Goal: Check status: Check status

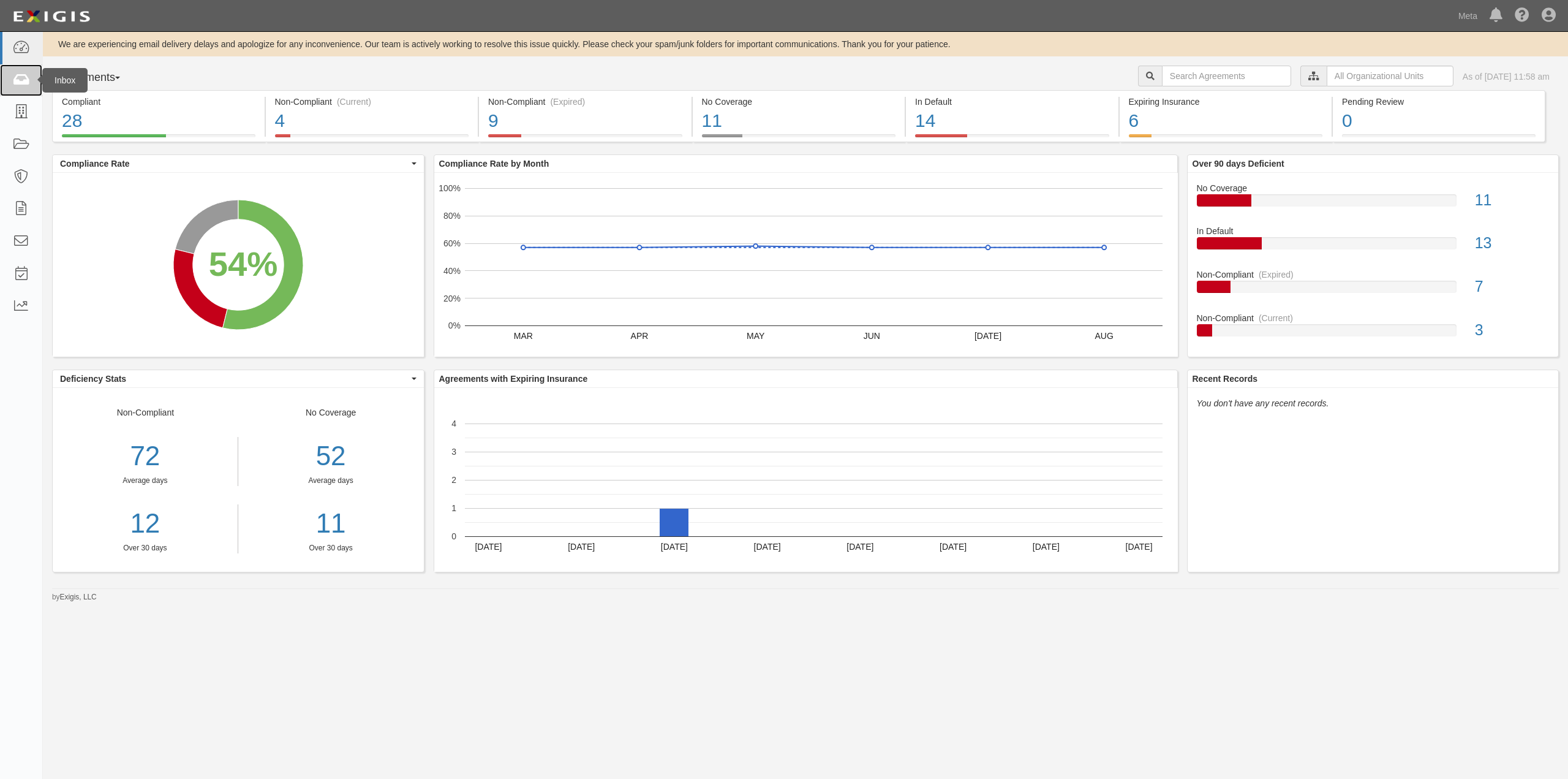
click at [25, 76] on icon at bounding box center [20, 80] width 17 height 14
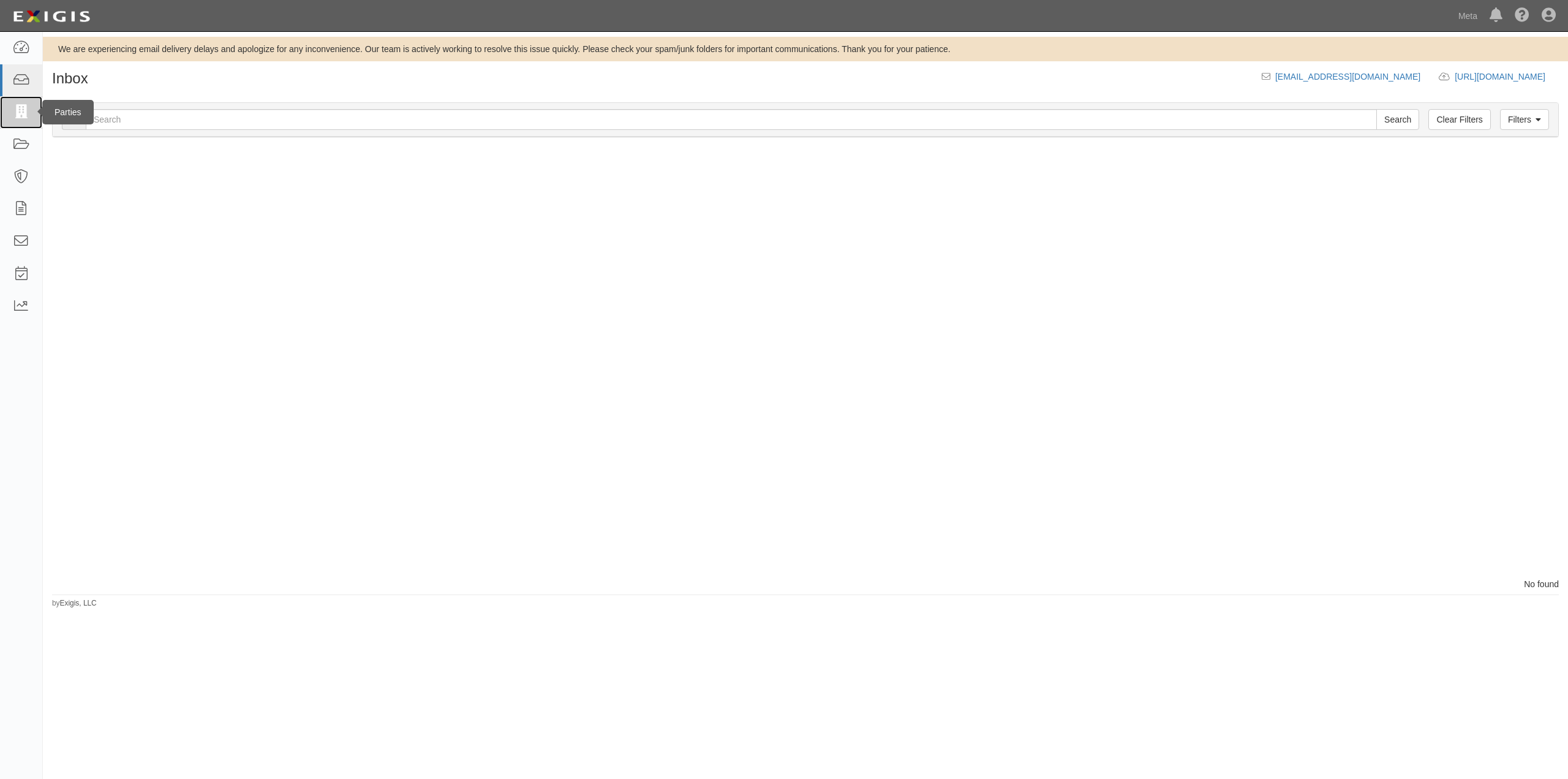
click at [25, 112] on icon at bounding box center [20, 112] width 17 height 14
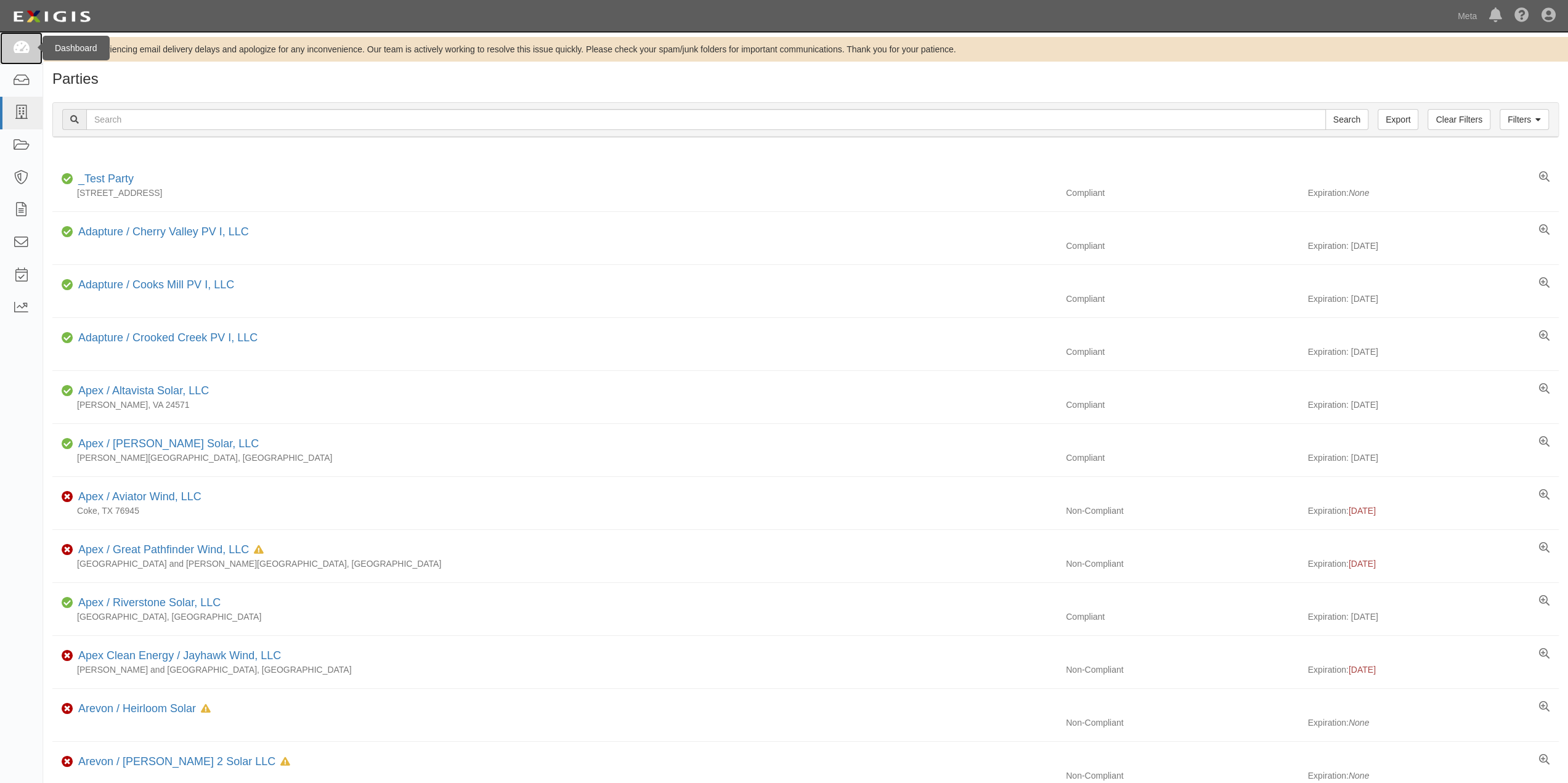
click at [14, 52] on icon at bounding box center [20, 48] width 17 height 14
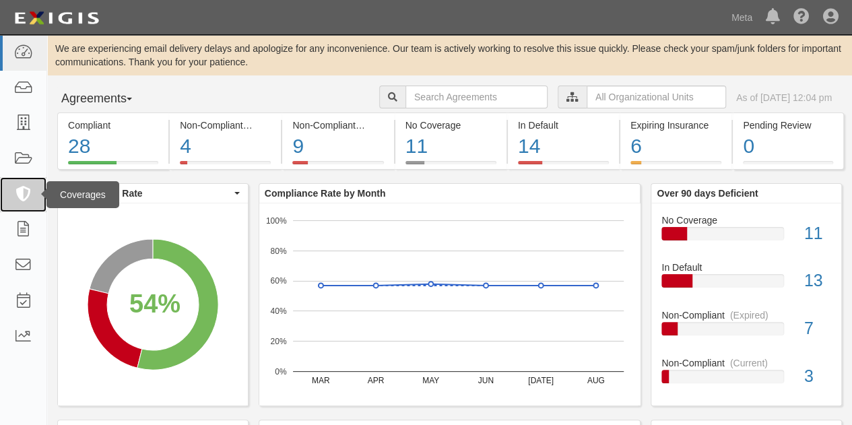
click at [36, 195] on link at bounding box center [23, 195] width 46 height 36
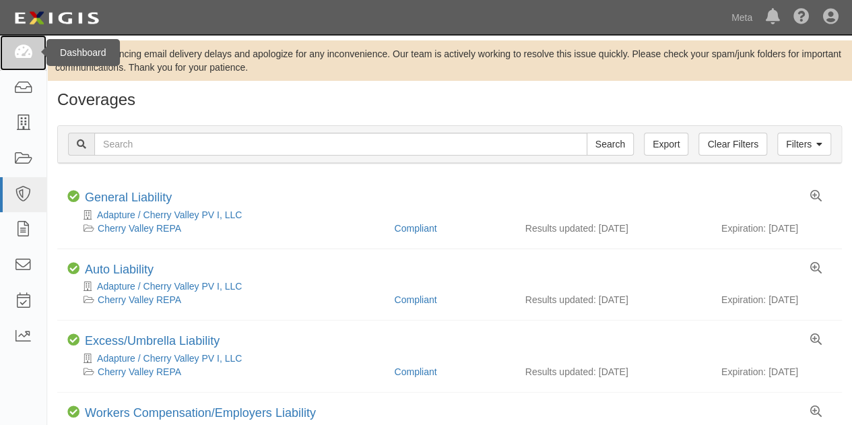
click at [27, 51] on icon at bounding box center [22, 52] width 19 height 15
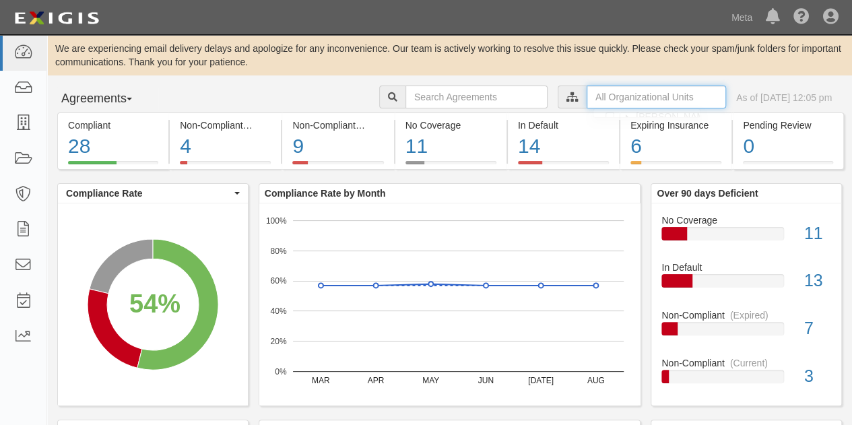
click at [587, 100] on input "text" at bounding box center [656, 97] width 139 height 23
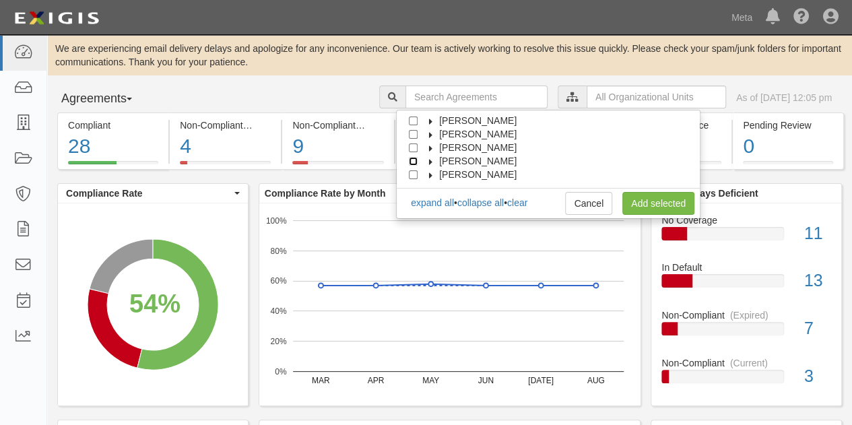
click at [412, 160] on input "Frederik Dudel" at bounding box center [413, 161] width 9 height 9
checkbox input "true"
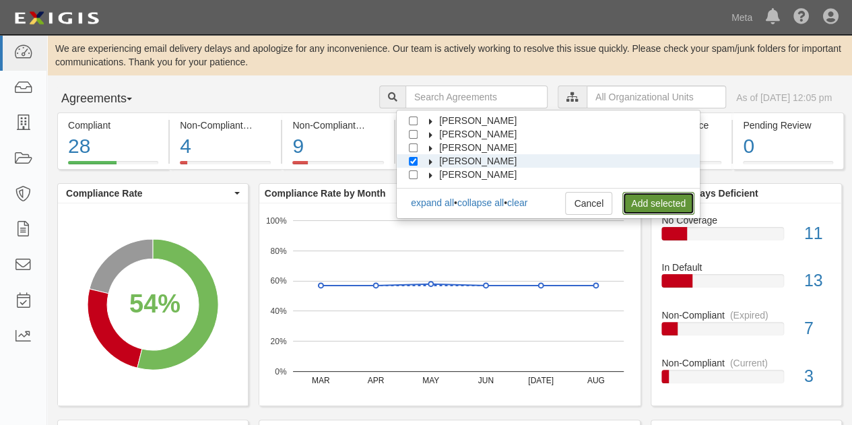
click at [645, 201] on link "Add selected" at bounding box center [658, 203] width 72 height 23
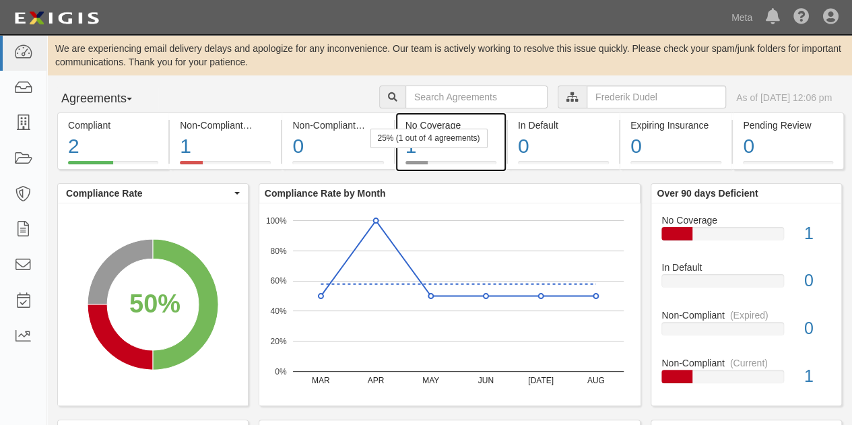
click at [426, 153] on div "1" at bounding box center [450, 146] width 91 height 29
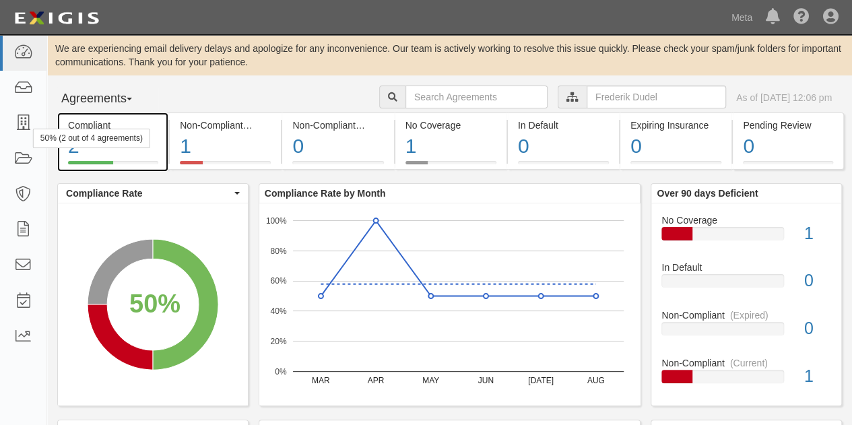
click at [102, 123] on div "Compliant" at bounding box center [113, 125] width 90 height 13
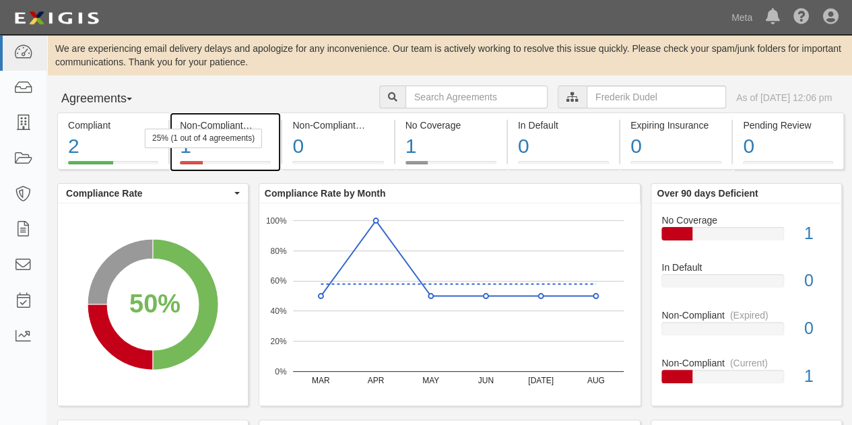
click at [221, 156] on div "1" at bounding box center [225, 146] width 91 height 29
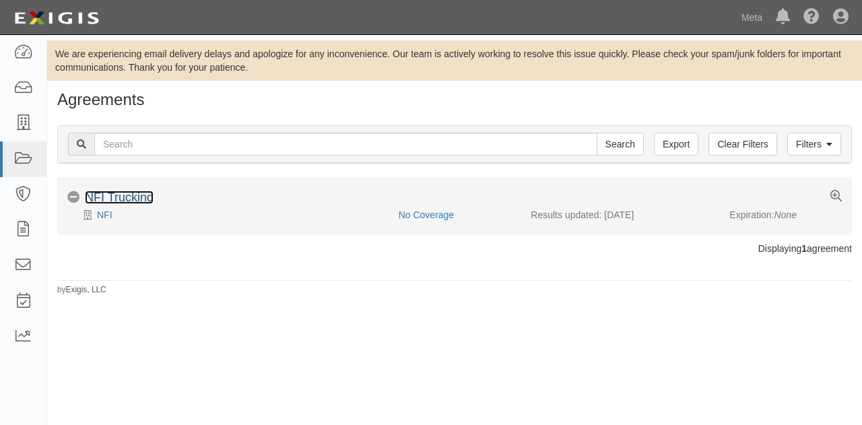
click at [124, 192] on link "NFI Trucking" at bounding box center [119, 197] width 69 height 13
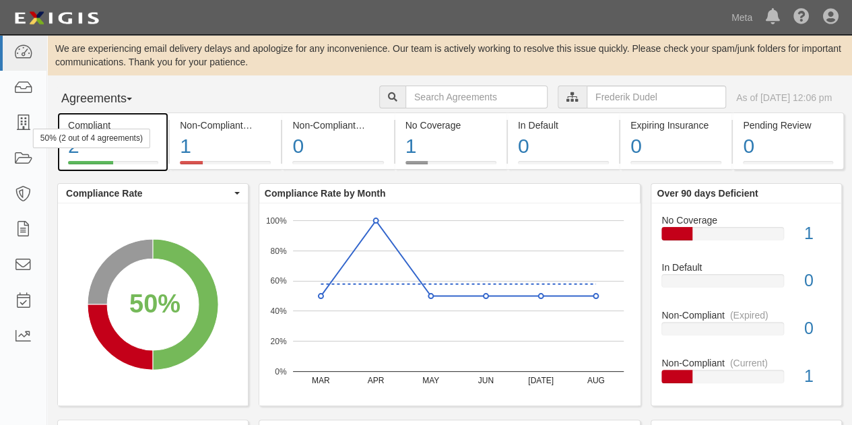
click at [110, 148] on div "2" at bounding box center [113, 146] width 90 height 29
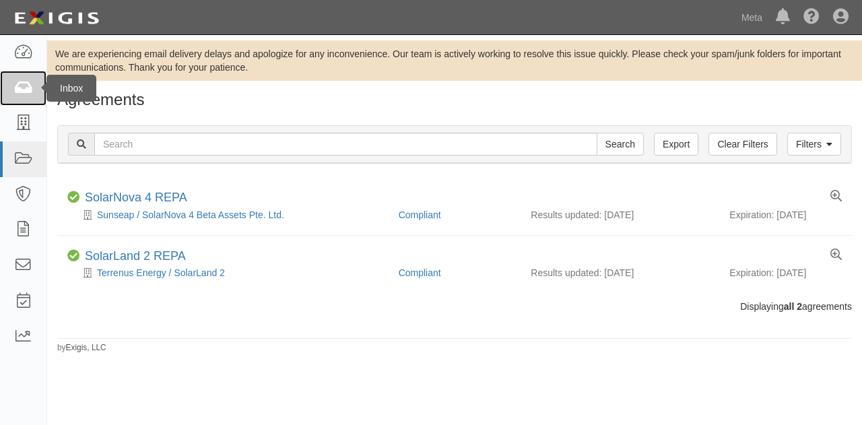
click at [9, 90] on link at bounding box center [23, 89] width 46 height 36
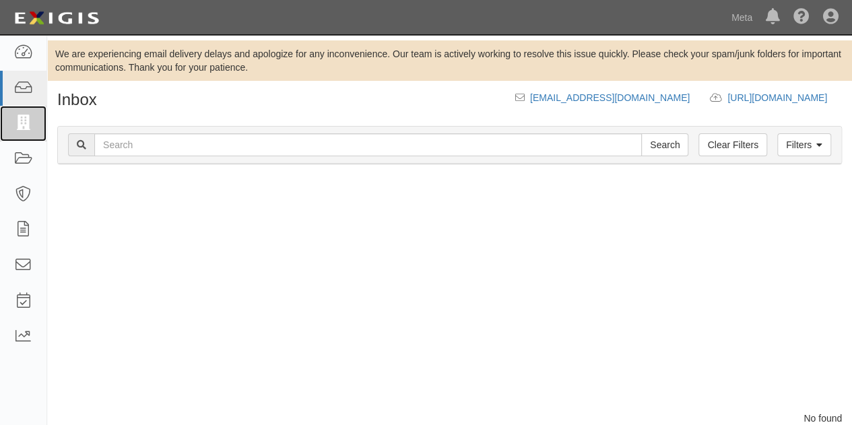
click at [26, 123] on icon at bounding box center [22, 123] width 19 height 15
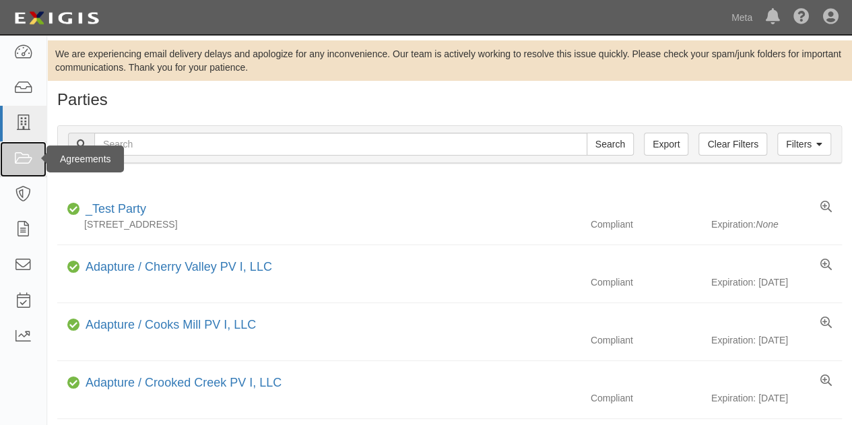
click at [30, 160] on icon at bounding box center [22, 159] width 19 height 15
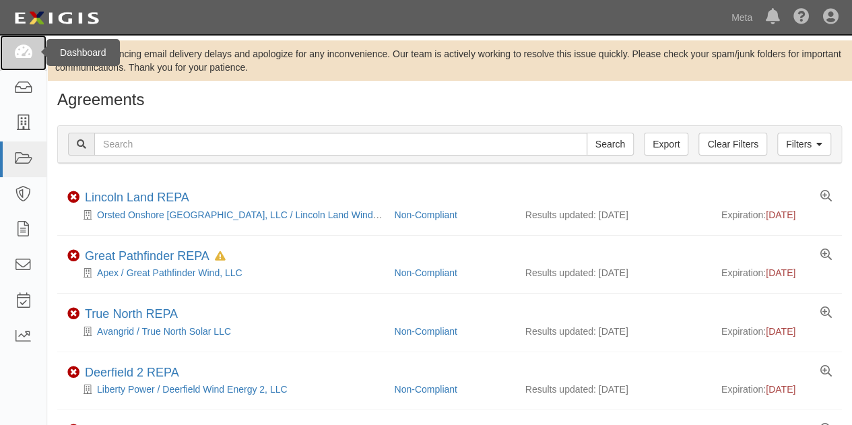
click at [34, 53] on link at bounding box center [23, 53] width 46 height 36
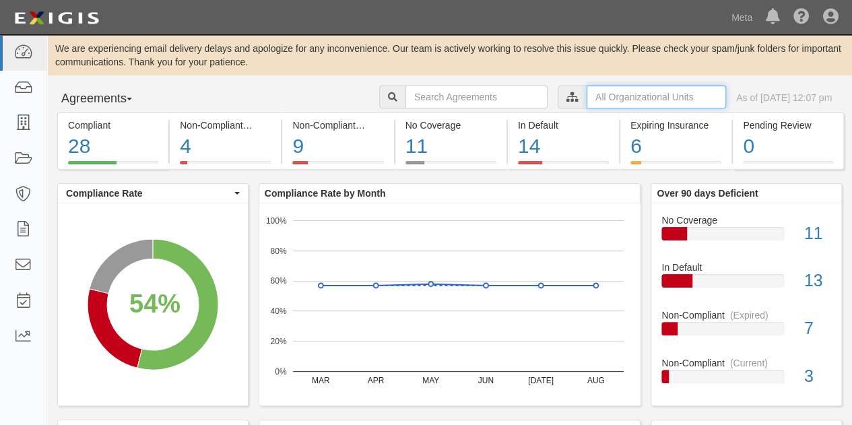
click at [604, 98] on input "text" at bounding box center [656, 97] width 139 height 23
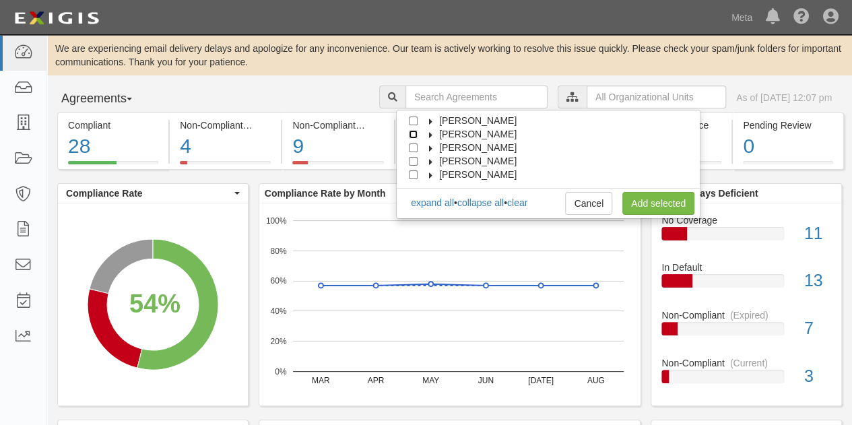
click at [412, 134] on input "Cici Saekow" at bounding box center [413, 134] width 9 height 9
checkbox input "true"
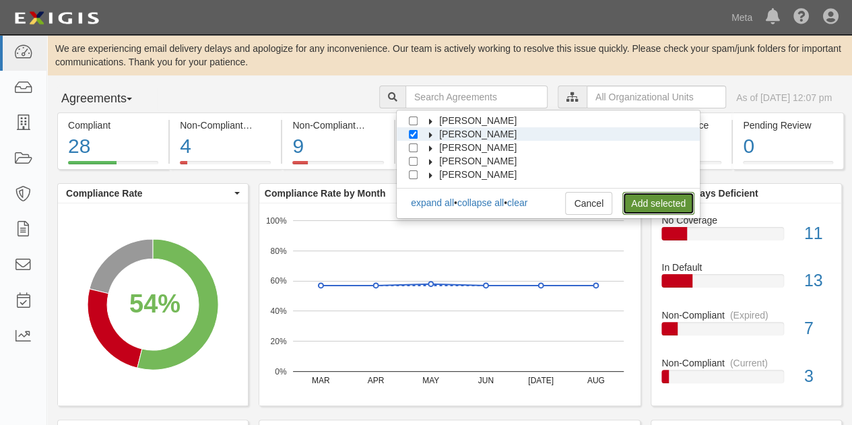
click at [648, 206] on link "Add selected" at bounding box center [658, 203] width 72 height 23
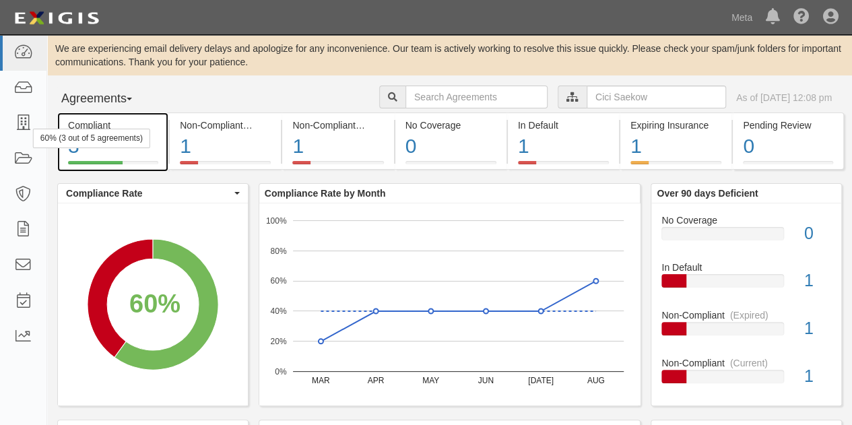
click at [102, 125] on div "Compliant" at bounding box center [113, 125] width 90 height 13
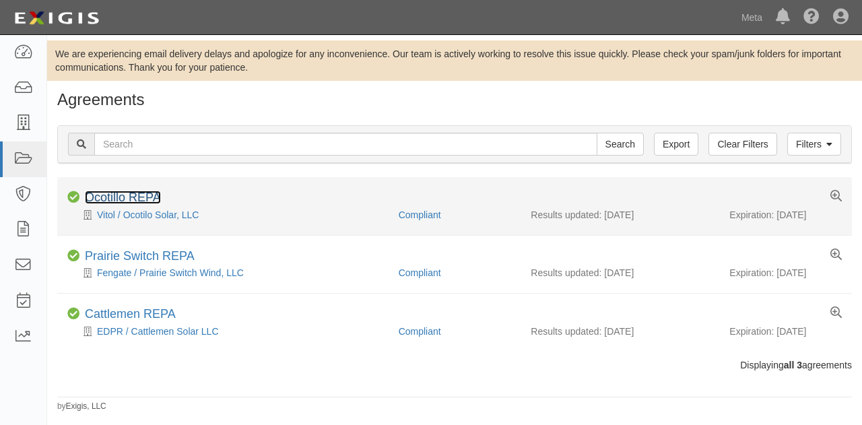
click at [121, 196] on link "Ocotillo REPA" at bounding box center [123, 197] width 76 height 13
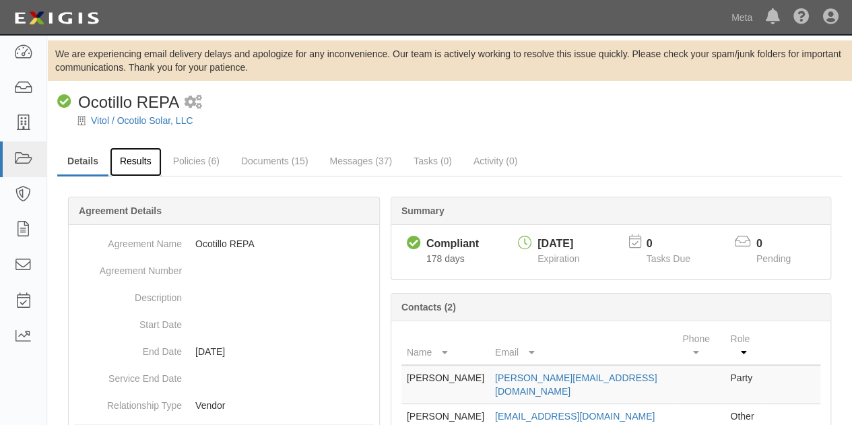
click at [148, 162] on link "Results" at bounding box center [136, 162] width 52 height 29
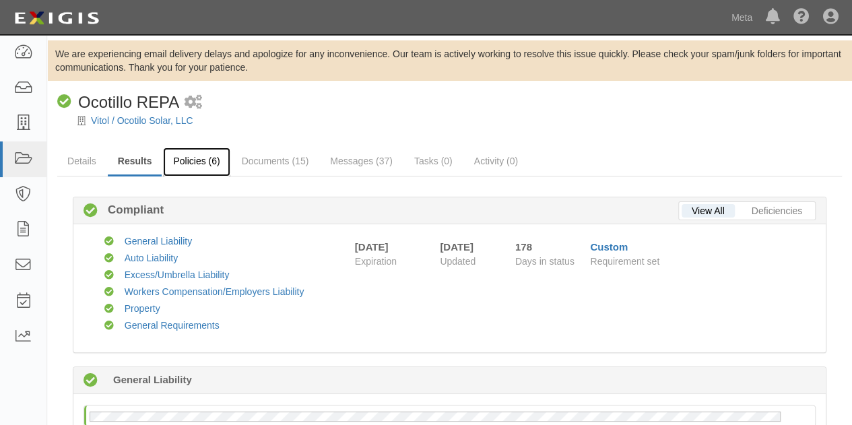
click at [207, 161] on link "Policies (6)" at bounding box center [196, 162] width 67 height 29
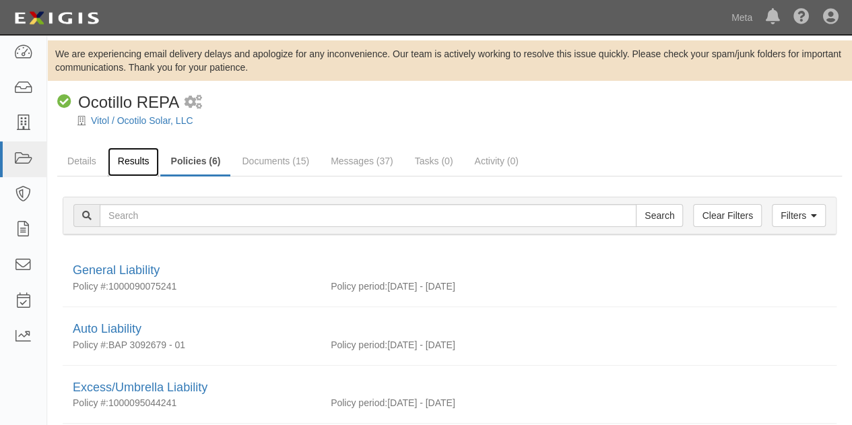
click at [137, 157] on link "Results" at bounding box center [134, 162] width 52 height 29
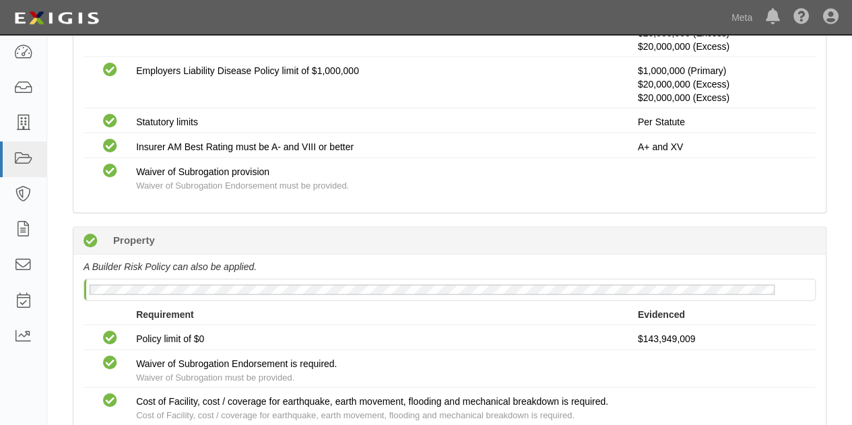
scroll to position [1347, 0]
drag, startPoint x: 276, startPoint y: 173, endPoint x: 228, endPoint y: 210, distance: 60.5
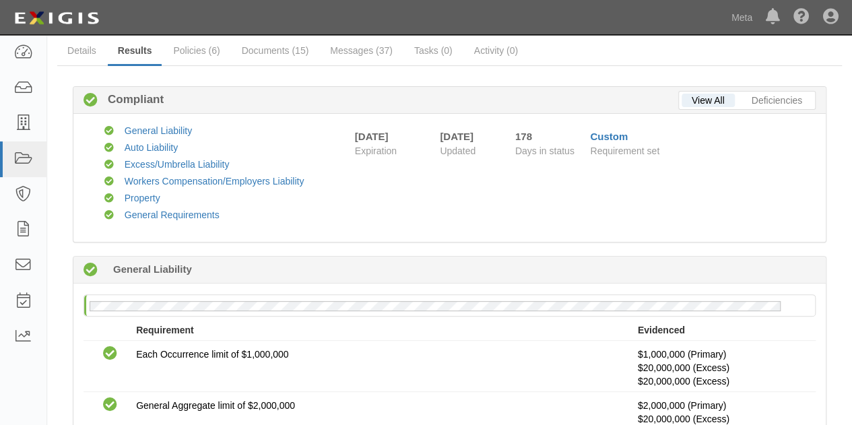
scroll to position [0, 0]
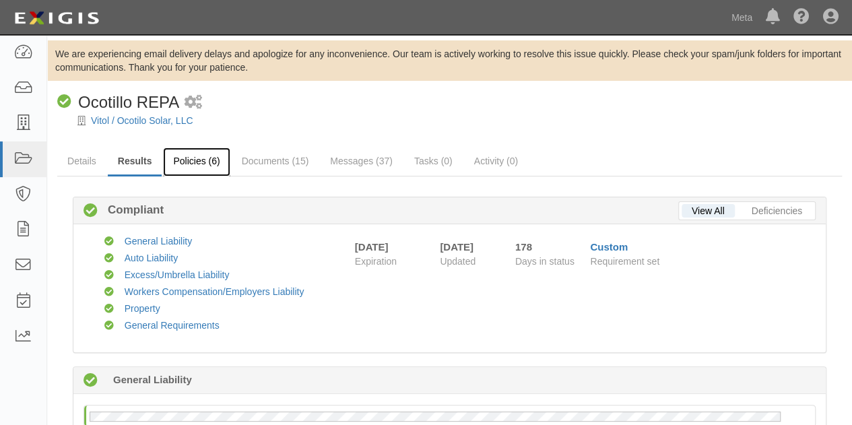
click at [218, 165] on link "Policies (6)" at bounding box center [196, 162] width 67 height 29
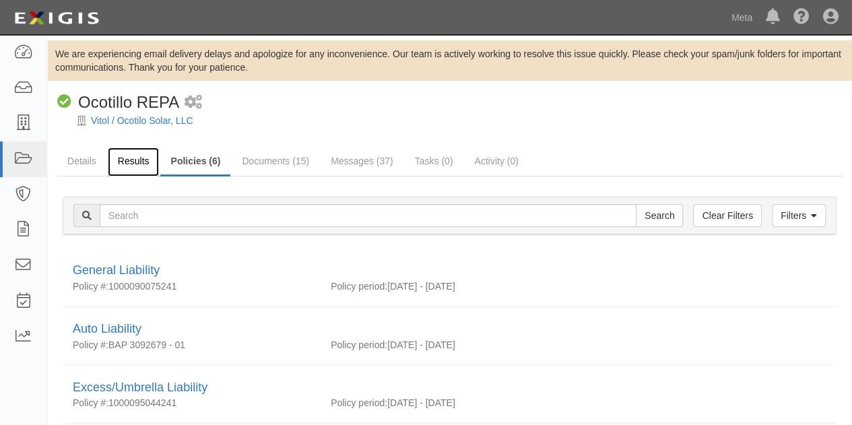
click at [143, 160] on link "Results" at bounding box center [134, 162] width 52 height 29
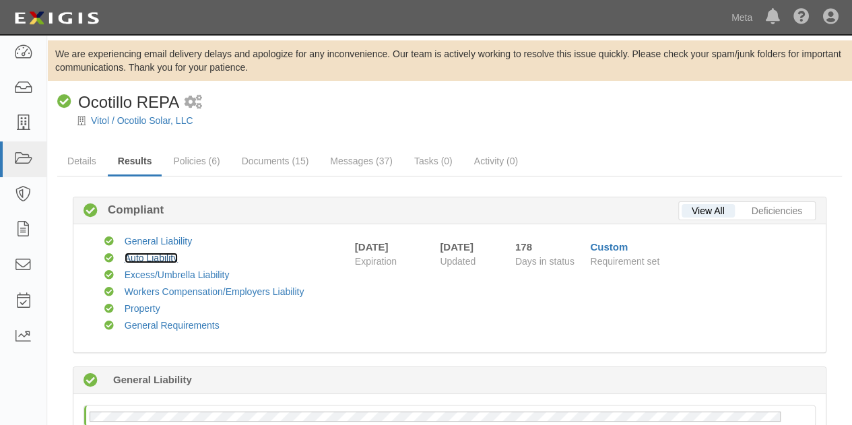
click at [158, 254] on link "Auto Liability" at bounding box center [151, 258] width 53 height 11
click at [278, 116] on div "Vitol / Ocotilo Solar, LLC" at bounding box center [459, 120] width 785 height 13
click at [379, 166] on link "Messages (37)" at bounding box center [361, 162] width 83 height 29
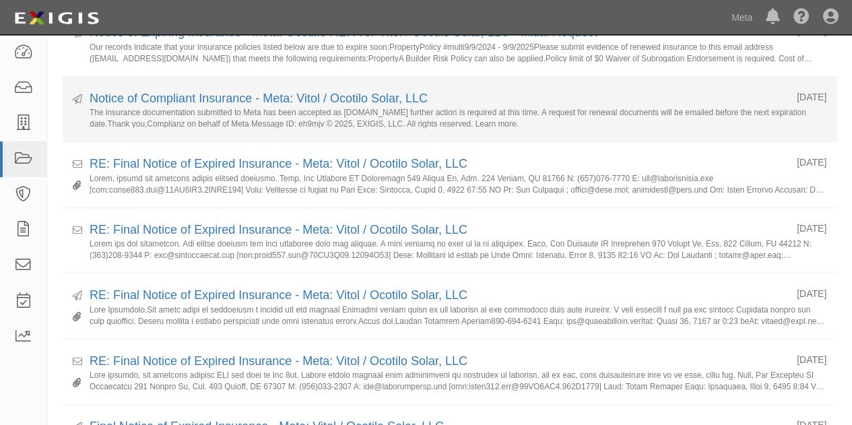
scroll to position [269, 0]
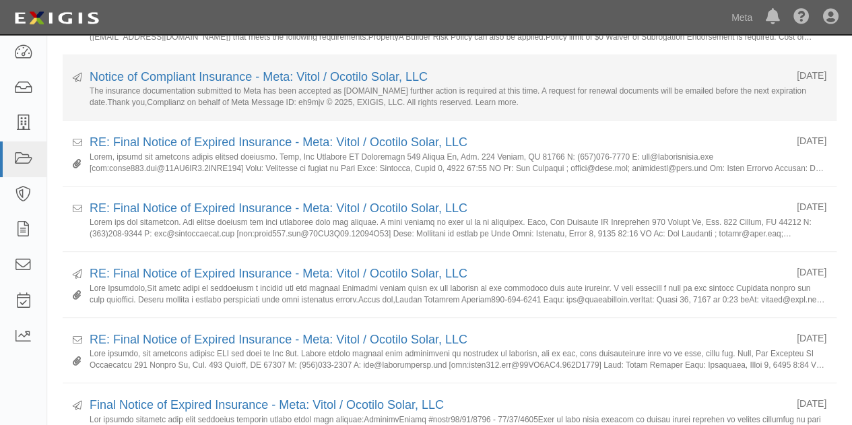
drag, startPoint x: 202, startPoint y: 159, endPoint x: 579, endPoint y: 61, distance: 389.0
click at [579, 61] on li "Sent [DATE] Notice of Compliant Insurance - Meta: Vitol / Ocotilo Solar, LLC Th…" at bounding box center [450, 88] width 774 height 66
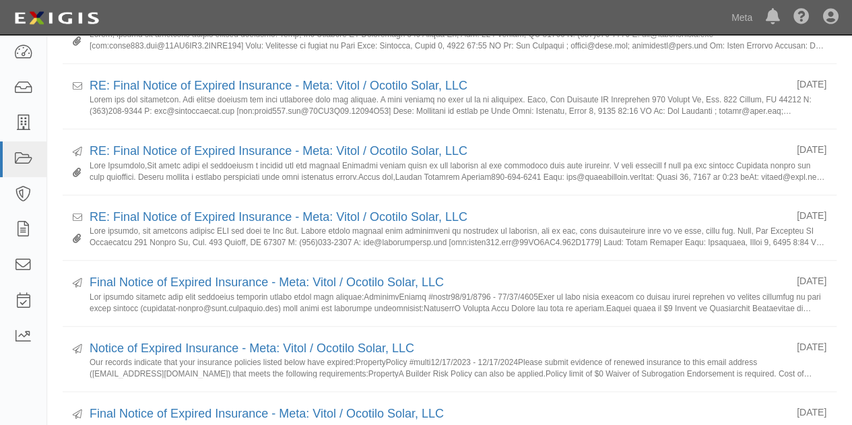
scroll to position [0, 0]
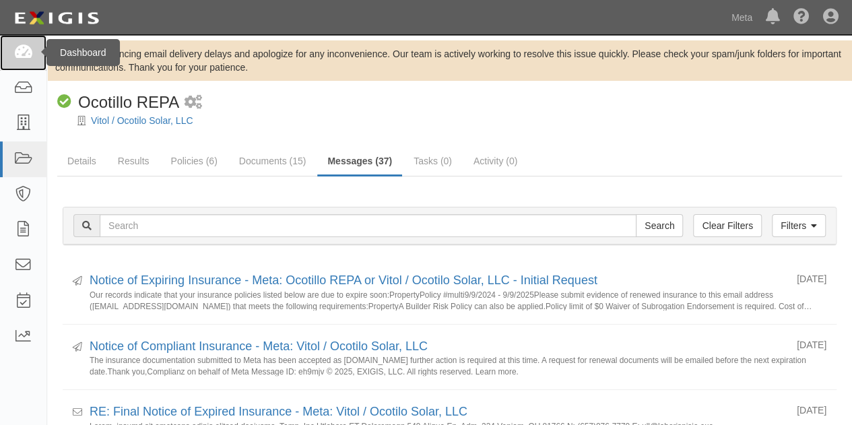
click at [24, 61] on link at bounding box center [23, 53] width 46 height 36
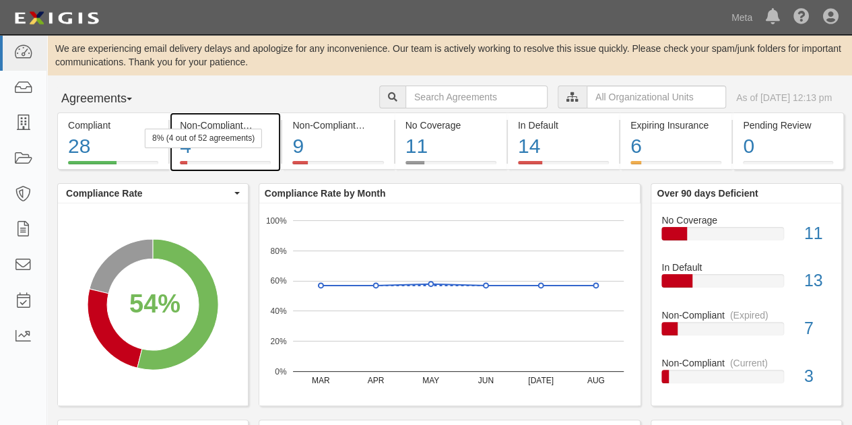
click at [224, 126] on div "Non-Compliant (Current)" at bounding box center [225, 125] width 91 height 13
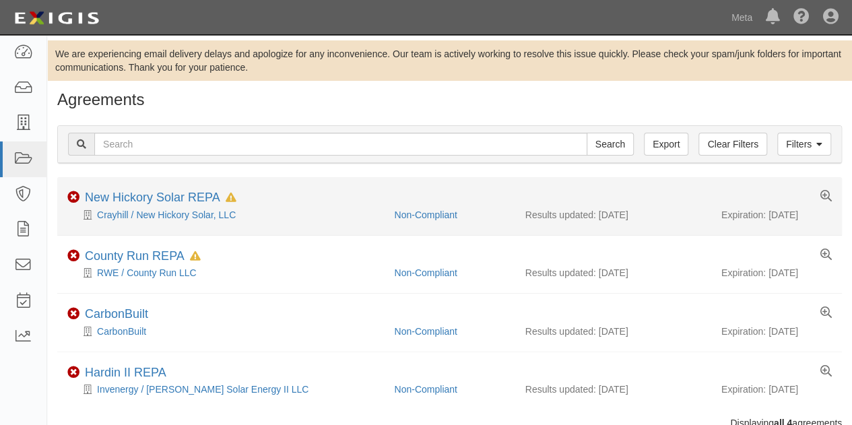
click at [183, 205] on div "Non-Compliant New Hickory Solar REPA In Default since [DATE]" at bounding box center [449, 199] width 785 height 17
click at [193, 198] on link "New Hickory Solar REPA" at bounding box center [152, 197] width 135 height 13
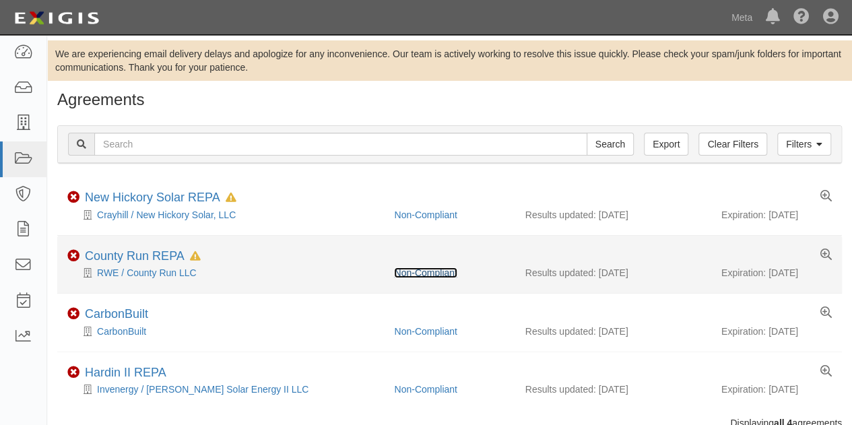
click at [422, 273] on link "Non-Compliant" at bounding box center [425, 272] width 63 height 11
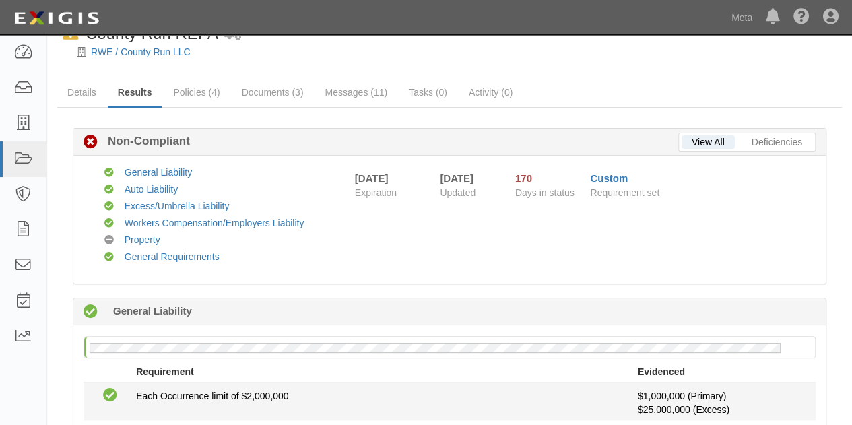
scroll to position [67, 0]
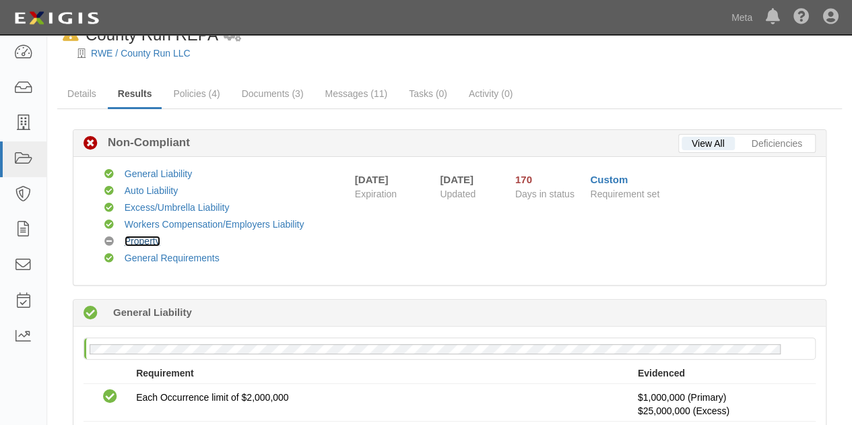
click at [154, 240] on link "Property" at bounding box center [143, 241] width 36 height 11
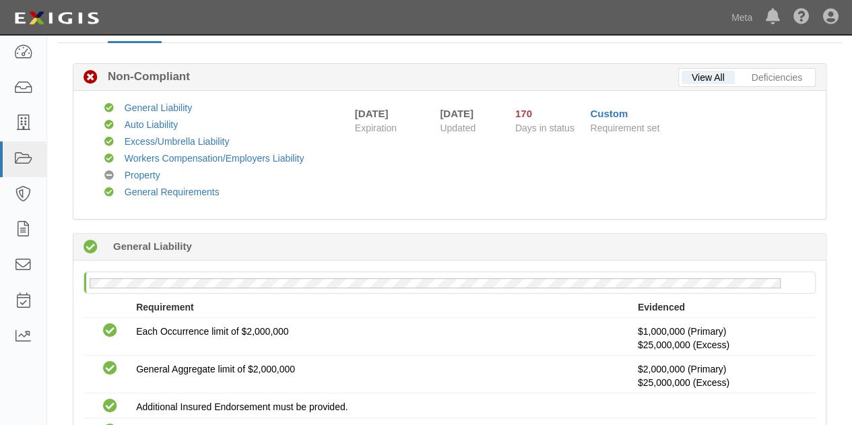
scroll to position [67, 0]
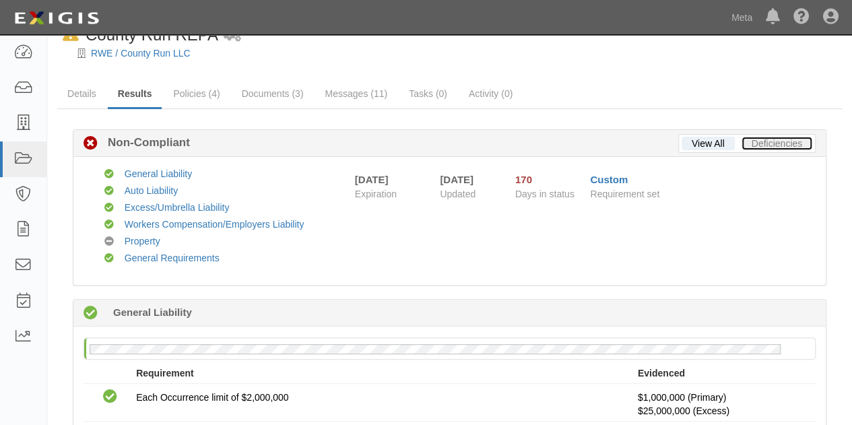
drag, startPoint x: 789, startPoint y: 139, endPoint x: 753, endPoint y: 158, distance: 40.7
click at [789, 139] on link "Deficiencies" at bounding box center [777, 143] width 71 height 13
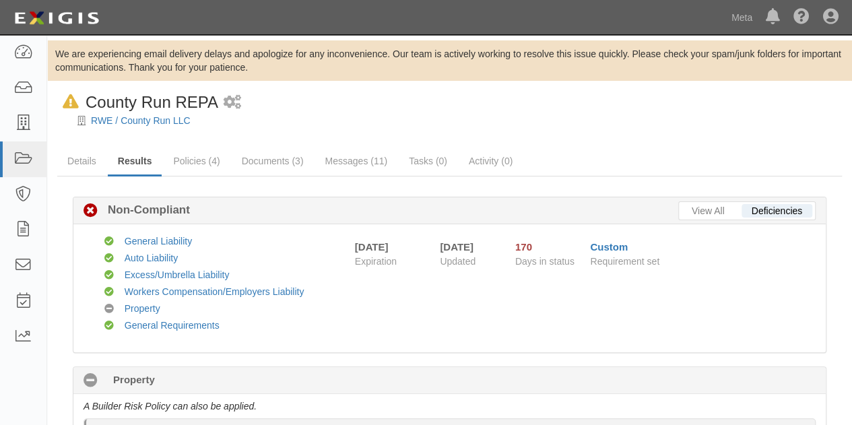
drag, startPoint x: 384, startPoint y: 197, endPoint x: 279, endPoint y: 185, distance: 105.7
click at [279, 185] on div "View All Deficiencies Non-Compliant Non-Compliant Compliant General Liability C…" at bounding box center [449, 378] width 785 height 404
click at [705, 208] on link "View All" at bounding box center [708, 210] width 53 height 13
